Goal: Task Accomplishment & Management: Manage account settings

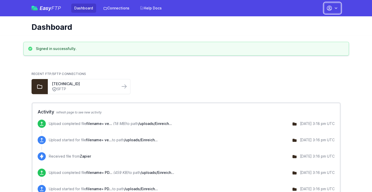
click at [336, 8] on icon "button" at bounding box center [336, 8] width 3 height 2
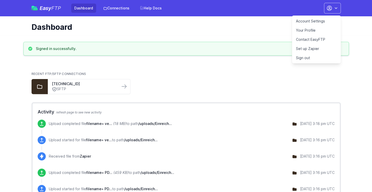
click at [312, 31] on link "Your Profile" at bounding box center [316, 30] width 49 height 9
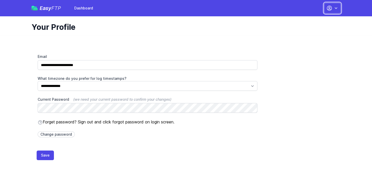
click at [333, 9] on button "button" at bounding box center [332, 8] width 17 height 11
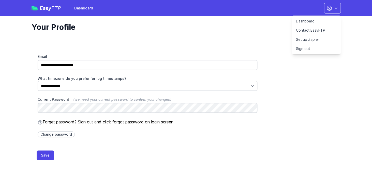
click at [304, 23] on link "Dashboard" at bounding box center [316, 21] width 49 height 9
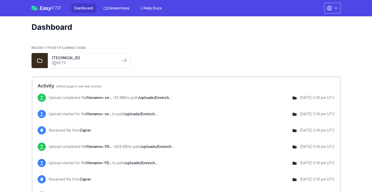
click at [54, 9] on span "FTP" at bounding box center [56, 8] width 10 height 6
click at [49, 9] on span "Easy FTP" at bounding box center [50, 8] width 21 height 5
click at [337, 5] on button "button" at bounding box center [332, 8] width 17 height 11
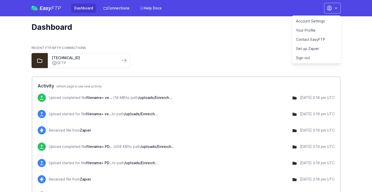
click at [310, 22] on link "Account Settings" at bounding box center [316, 21] width 49 height 9
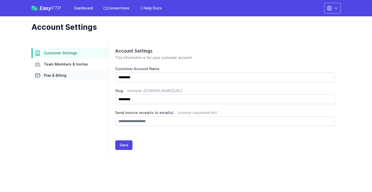
click at [58, 74] on span "Plan & Billing" at bounding box center [55, 75] width 23 height 5
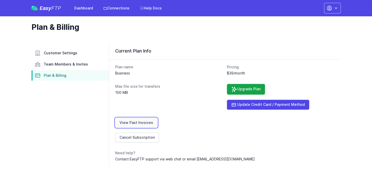
click at [142, 119] on link "View Past Invoices" at bounding box center [136, 123] width 42 height 10
